Goal: Communication & Community: Answer question/provide support

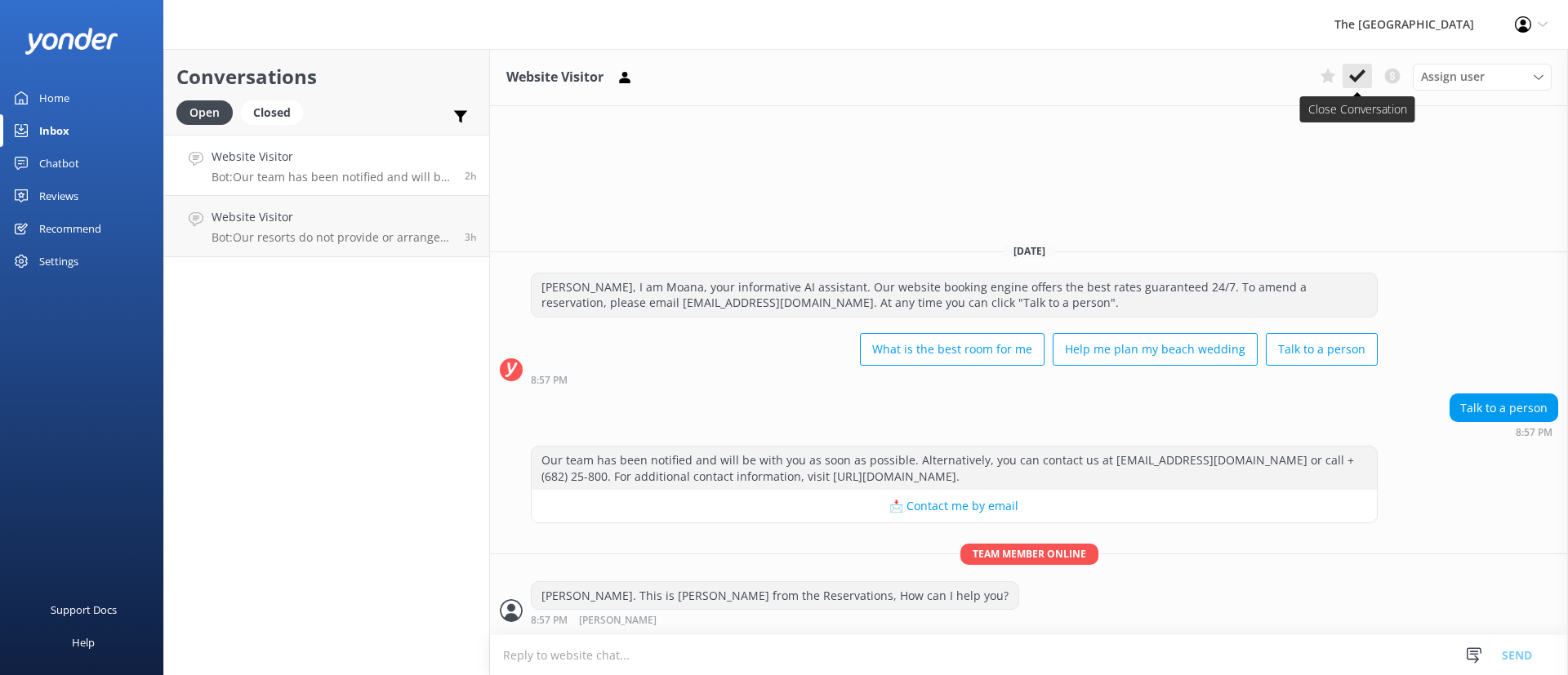
click at [1352, 73] on icon at bounding box center [1357, 76] width 17 height 17
drag, startPoint x: 345, startPoint y: 177, endPoint x: 400, endPoint y: 177, distance: 55.0
click at [345, 176] on p "Bot: Our team has been notified and will be with you as soon as possible. Alter…" at bounding box center [332, 177] width 241 height 15
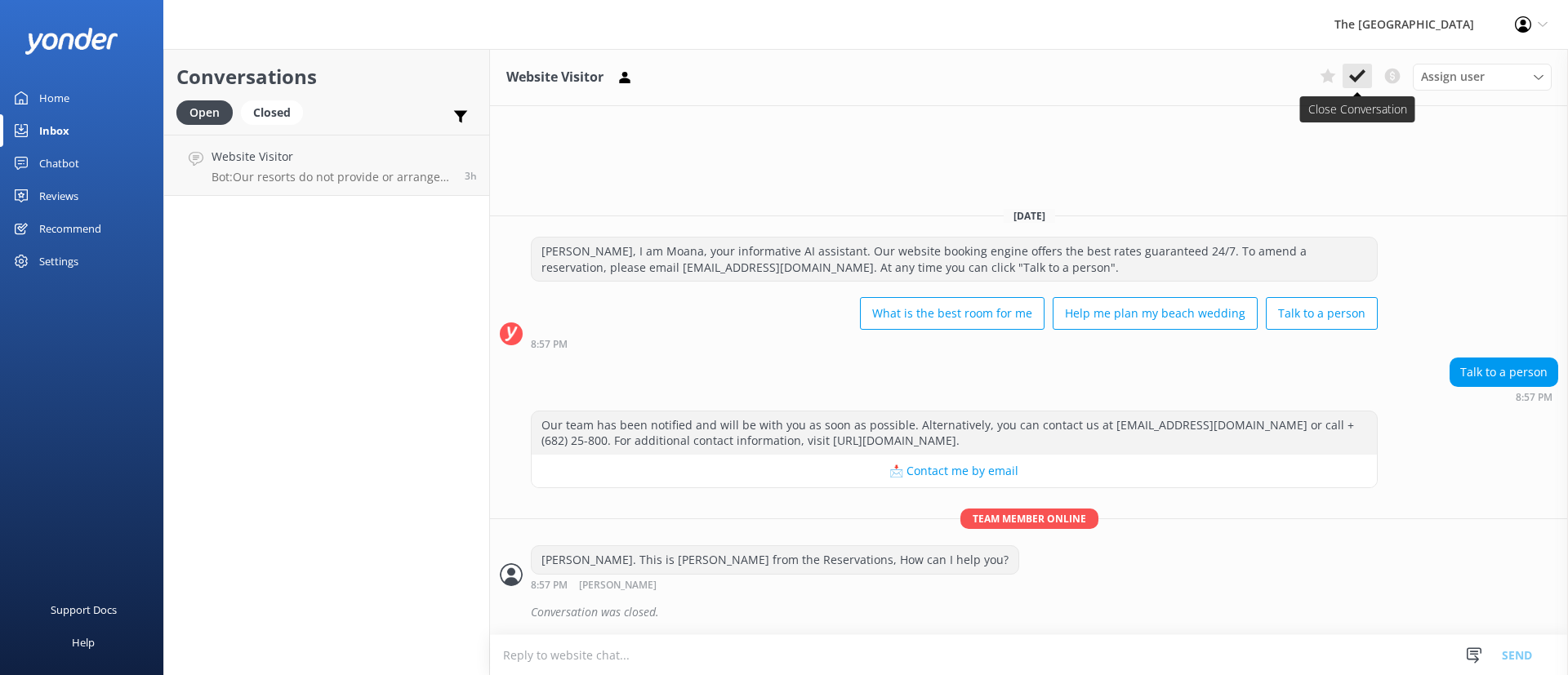
click at [1359, 73] on icon at bounding box center [1357, 76] width 17 height 17
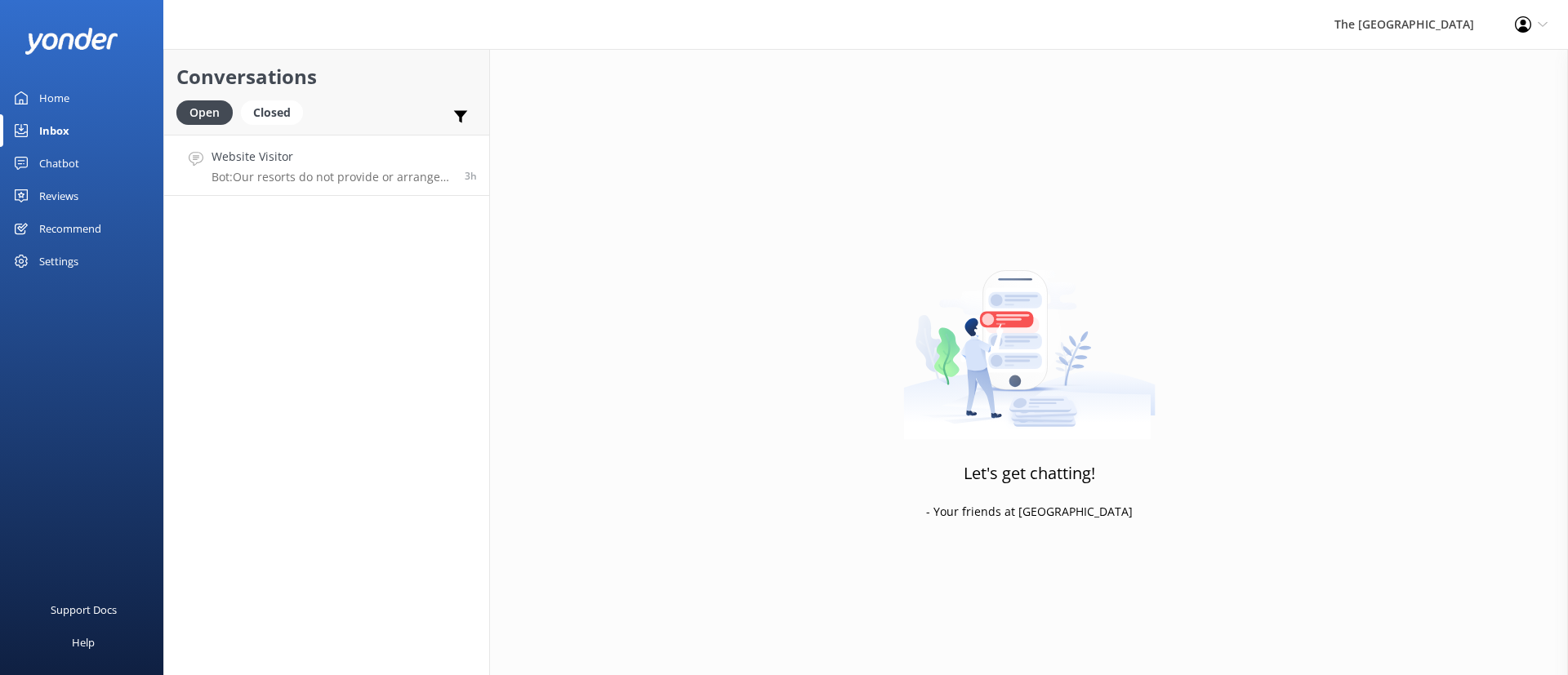
click at [394, 158] on h4 "Website Visitor" at bounding box center [332, 156] width 241 height 18
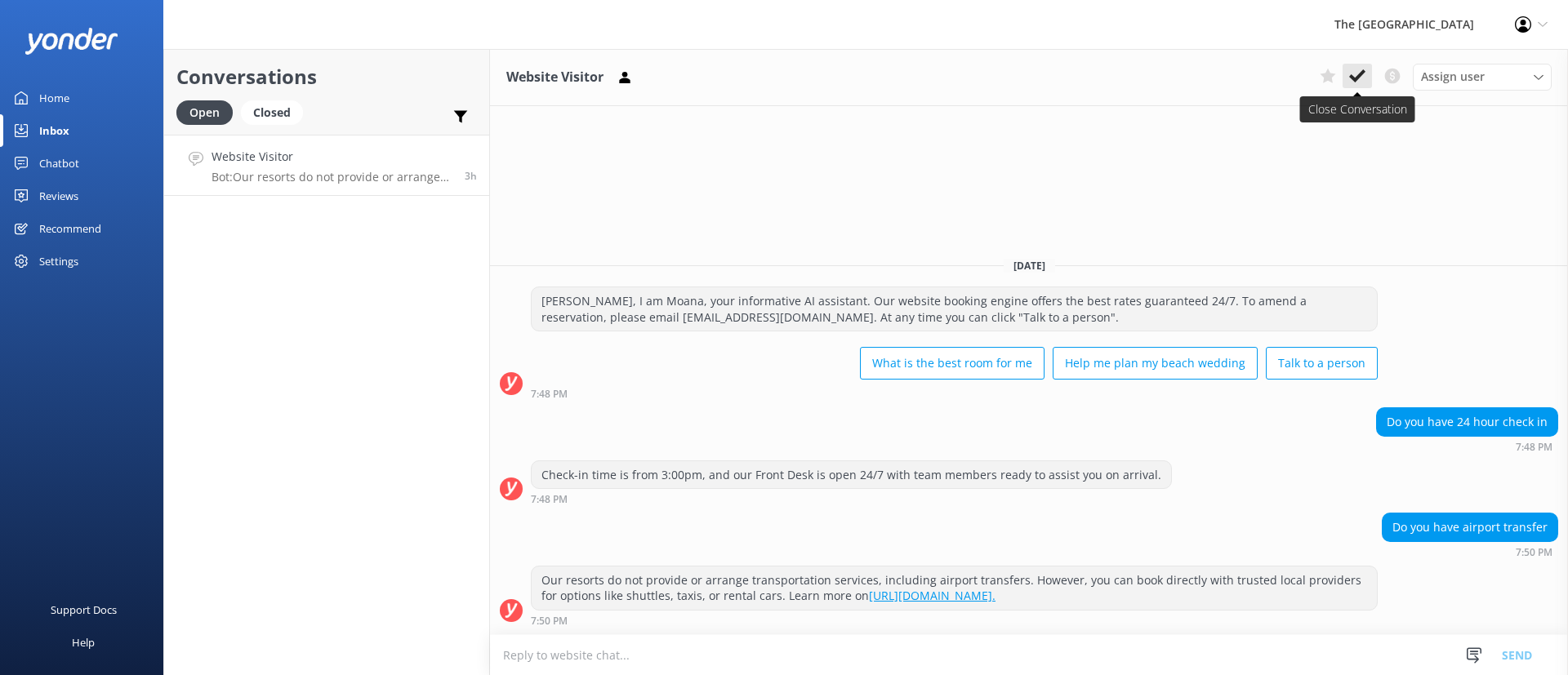
click at [1364, 83] on icon at bounding box center [1357, 76] width 17 height 17
